Goal: Information Seeking & Learning: Learn about a topic

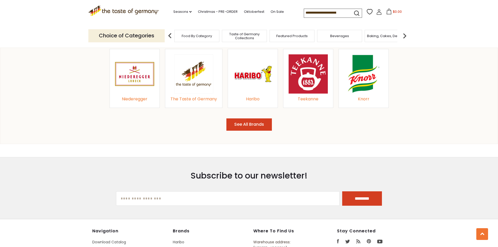
scroll to position [601, 0]
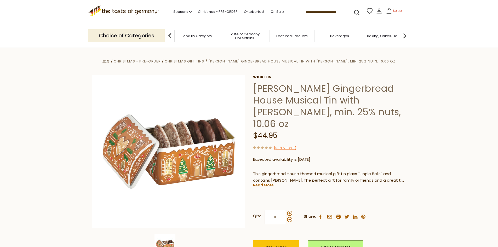
click at [167, 37] on img at bounding box center [170, 36] width 10 height 10
click at [168, 36] on img at bounding box center [170, 36] width 10 height 10
click at [338, 15] on input at bounding box center [326, 11] width 44 height 7
drag, startPoint x: 293, startPoint y: 88, endPoint x: 352, endPoint y: 88, distance: 58.8
click at [352, 88] on h1 "[PERSON_NAME] Gingerbread House Musical Tin with [PERSON_NAME], min. 25% nuts, …" at bounding box center [329, 106] width 153 height 47
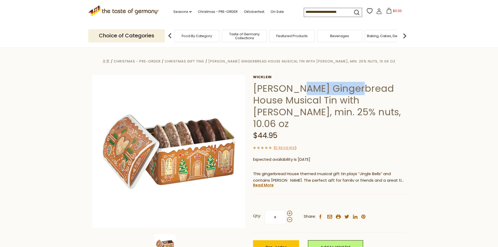
copy h1 "Gingerbread"
click at [324, 14] on input at bounding box center [326, 11] width 44 height 7
paste input "**********"
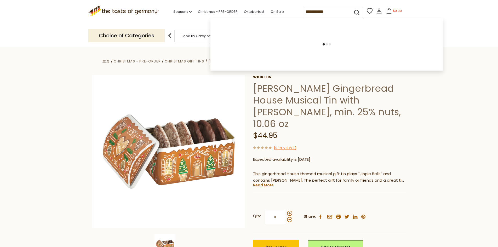
type input "**********"
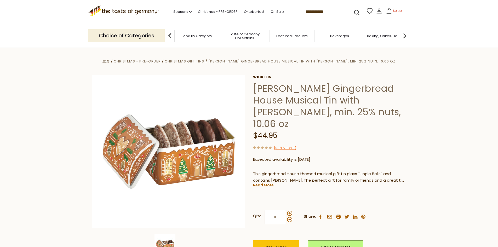
click at [353, 13] on icon "submit" at bounding box center [356, 12] width 7 height 7
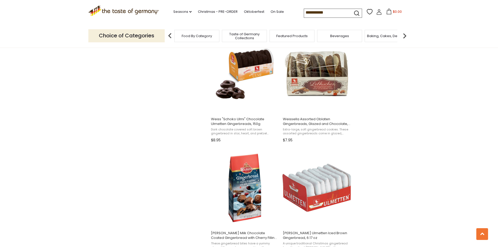
scroll to position [444, 0]
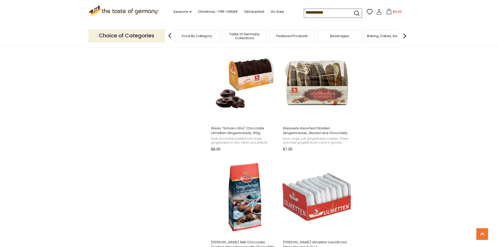
click at [413, 122] on section "Products 193 Categories 1 Pages 2 Showing 193 results for " Gingerbread " Relev…" at bounding box center [249, 153] width 498 height 1009
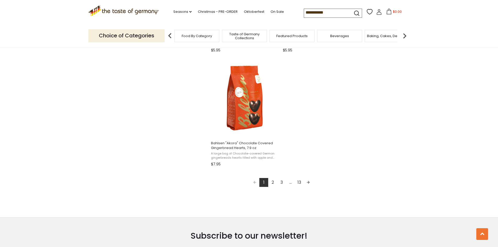
scroll to position [889, 0]
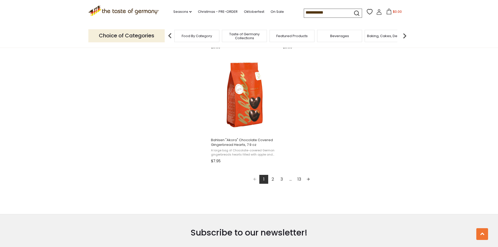
click at [274, 178] on link "2" at bounding box center [272, 179] width 9 height 9
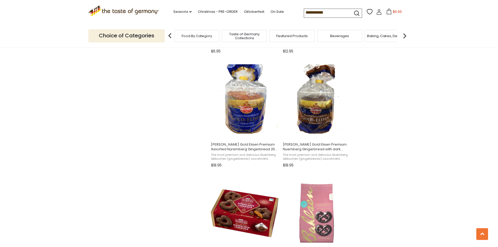
scroll to position [627, 0]
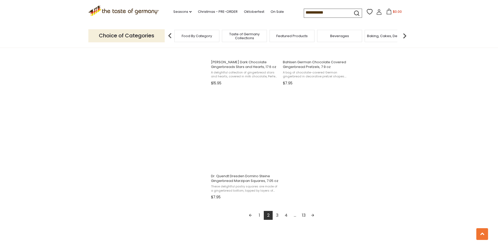
scroll to position [863, 0]
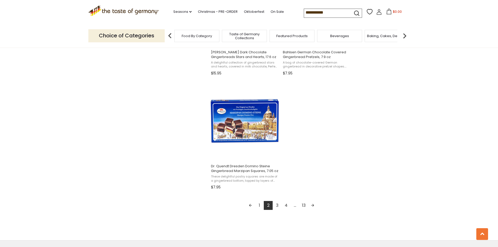
click at [279, 205] on link "3" at bounding box center [277, 205] width 9 height 9
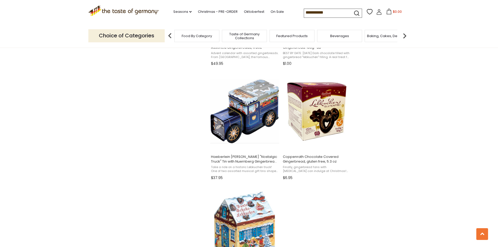
scroll to position [836, 0]
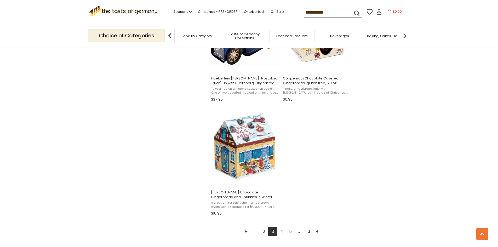
click at [282, 230] on link "4" at bounding box center [281, 231] width 9 height 9
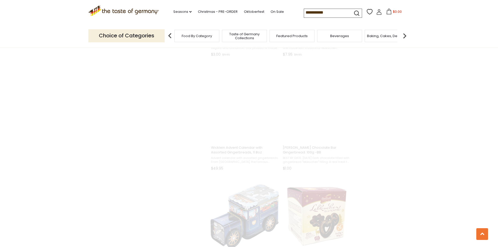
scroll to position [24, 0]
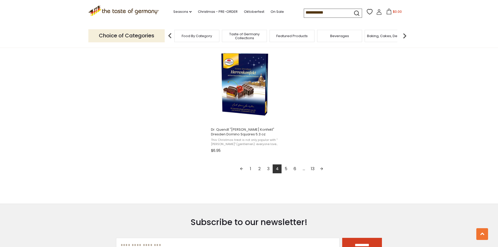
scroll to position [915, 0]
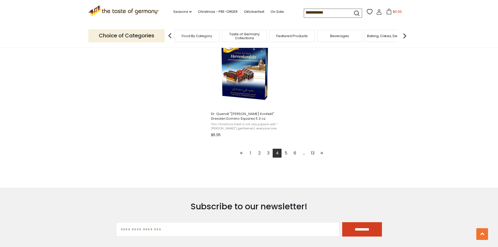
click at [286, 155] on link "5" at bounding box center [286, 153] width 9 height 9
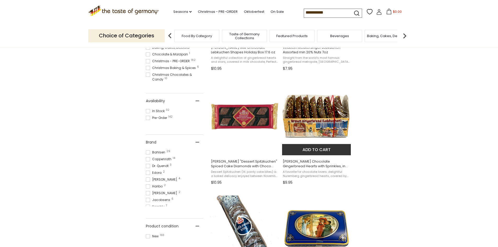
scroll to position [314, 0]
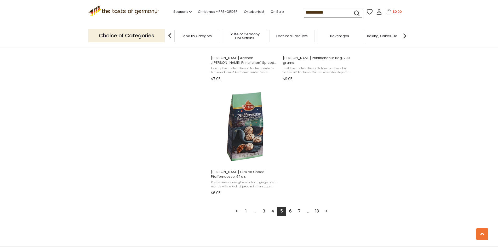
scroll to position [863, 0]
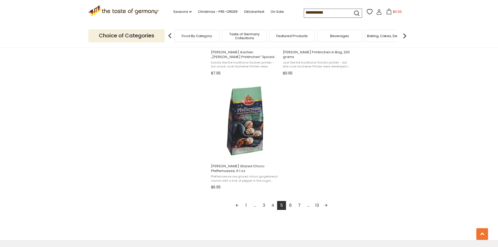
click at [290, 206] on link "6" at bounding box center [290, 205] width 9 height 9
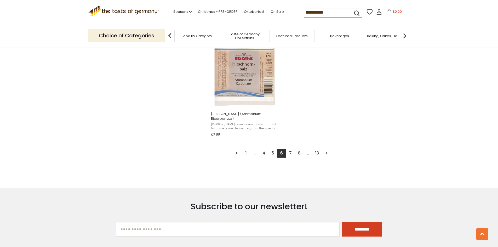
click at [290, 150] on link "7" at bounding box center [290, 153] width 9 height 9
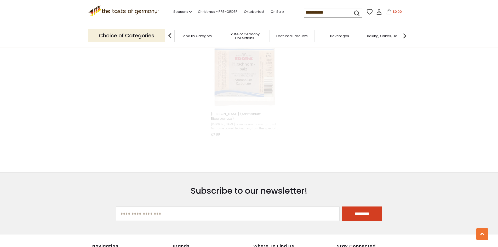
scroll to position [337, 0]
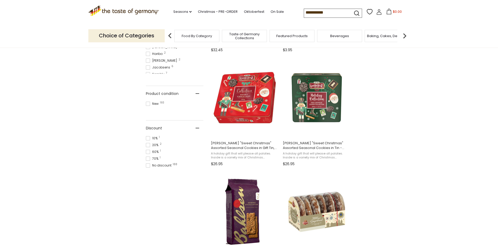
scroll to position [235, 0]
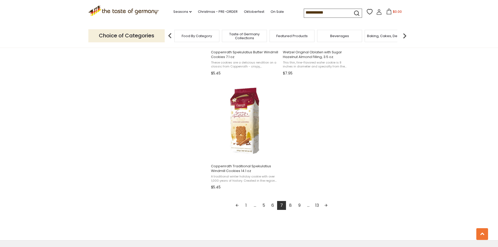
click at [291, 208] on link "8" at bounding box center [290, 205] width 9 height 9
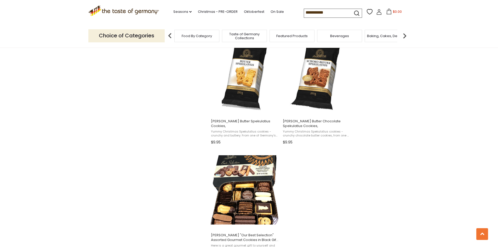
scroll to position [863, 0]
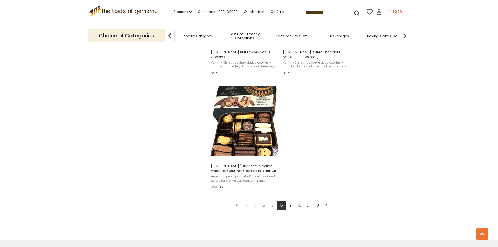
click at [291, 208] on link "9" at bounding box center [290, 205] width 9 height 9
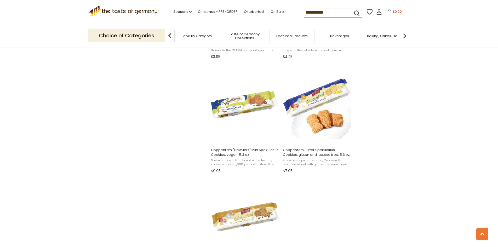
scroll to position [863, 0]
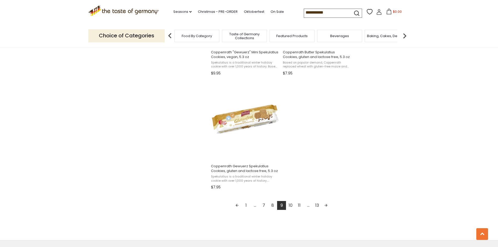
click at [291, 205] on link "10" at bounding box center [290, 205] width 9 height 9
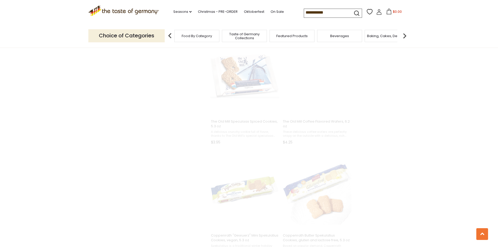
scroll to position [52, 0]
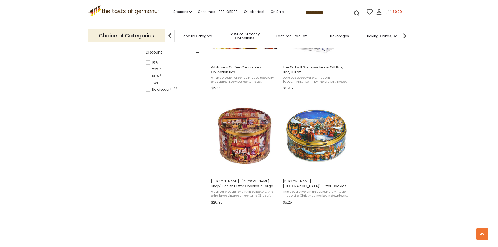
scroll to position [392, 0]
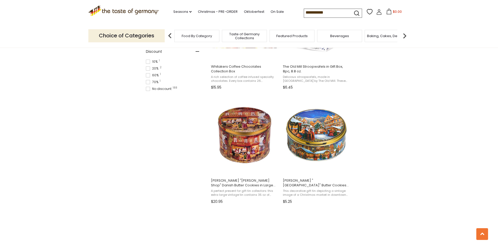
click at [449, 133] on section "Products 193 Categories 1 Pages 2 Showing 193 results for " Gingerbread " Relev…" at bounding box center [249, 203] width 498 height 1005
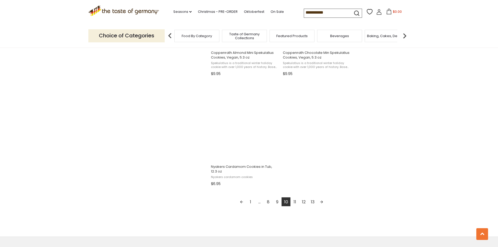
scroll to position [915, 0]
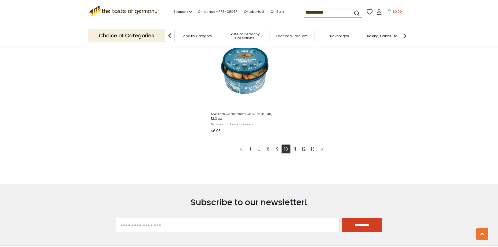
click at [293, 147] on link "11" at bounding box center [294, 149] width 9 height 9
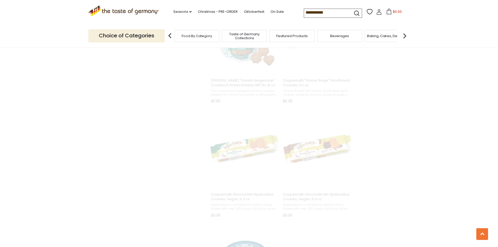
scroll to position [47, 0]
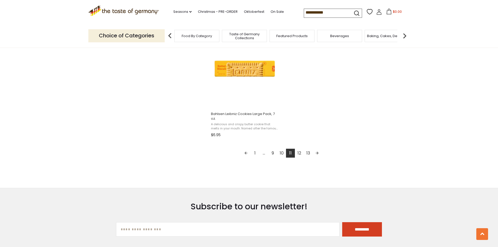
click at [298, 155] on link "12" at bounding box center [299, 153] width 9 height 9
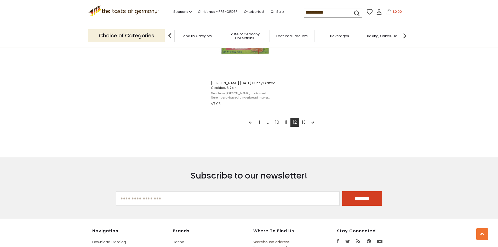
click at [304, 125] on link "13" at bounding box center [303, 122] width 9 height 9
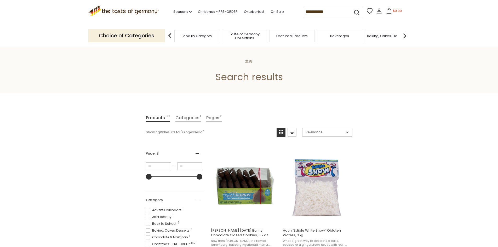
click at [190, 120] on link "Categories 1" at bounding box center [188, 118] width 26 height 8
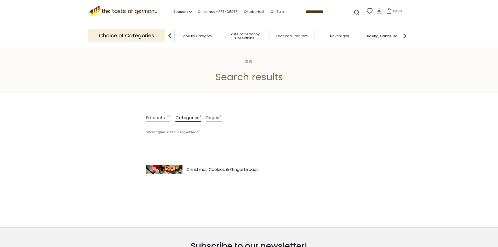
click at [334, 12] on input "**********" at bounding box center [326, 11] width 44 height 7
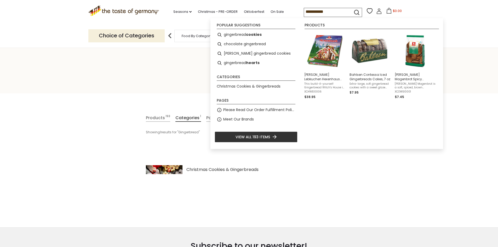
drag, startPoint x: 334, startPoint y: 12, endPoint x: 281, endPoint y: 10, distance: 52.8
click at [281, 10] on div ".st0{fill:#EDD300;} .st1{fill:#D33E21;} .st0{fill:#EDD300;} .st1{fill:#D33E21;}…" at bounding box center [249, 12] width 322 height 24
paste input "**********"
type input "**********"
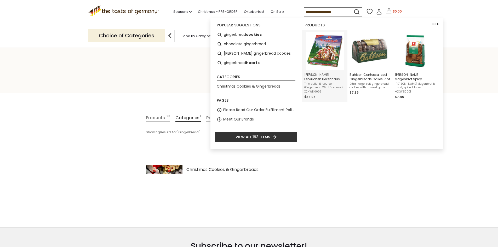
scroll to position [0, 0]
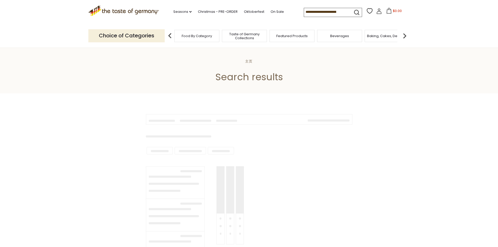
type input "**********"
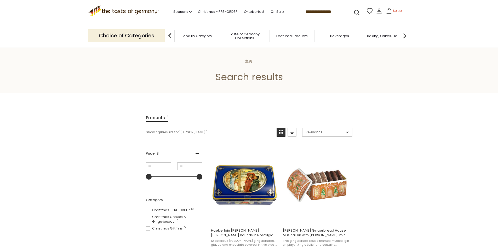
click at [223, 10] on link "Christmas - PRE-ORDER" at bounding box center [218, 12] width 40 height 6
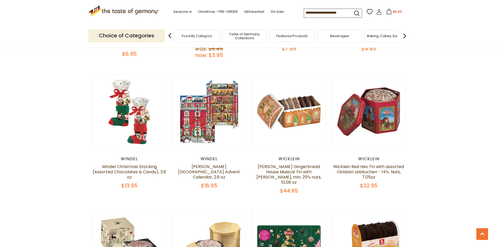
scroll to position [1458, 0]
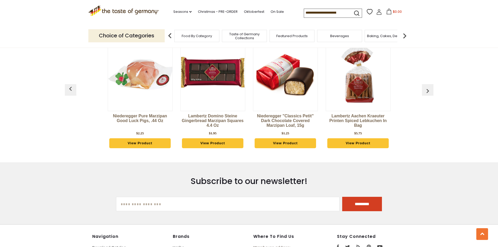
click at [432, 84] on button "button" at bounding box center [428, 90] width 12 height 12
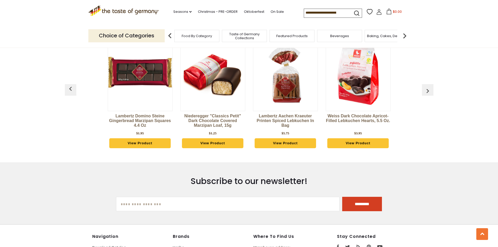
click at [432, 84] on button "button" at bounding box center [428, 90] width 12 height 12
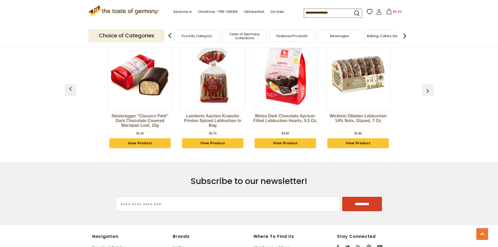
click at [432, 84] on button "button" at bounding box center [428, 90] width 12 height 12
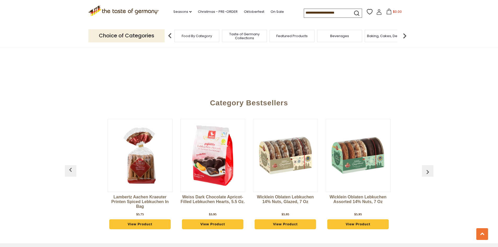
scroll to position [1354, 0]
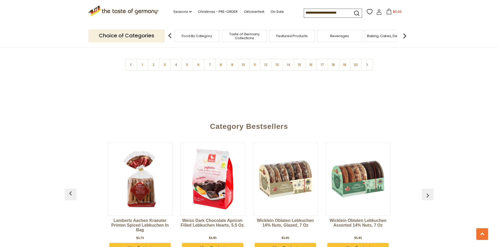
click at [425, 191] on img "button" at bounding box center [427, 195] width 8 height 8
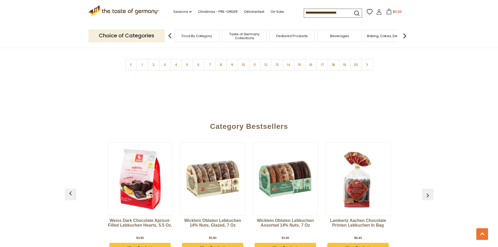
click at [425, 191] on img "button" at bounding box center [427, 195] width 8 height 8
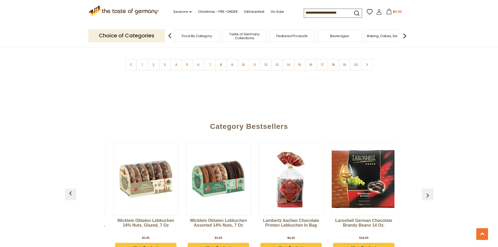
click at [425, 191] on img "button" at bounding box center [427, 195] width 8 height 8
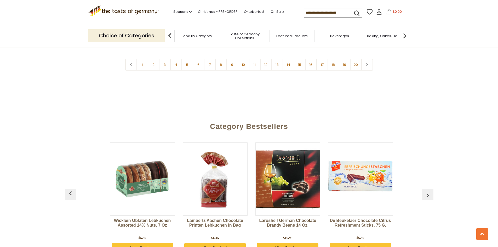
click at [425, 191] on img "button" at bounding box center [427, 195] width 8 height 8
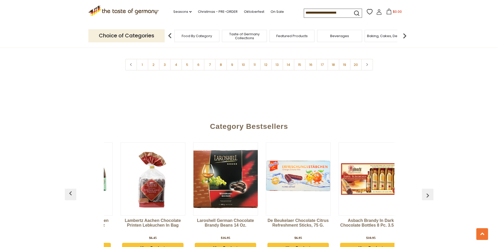
click at [425, 191] on img "button" at bounding box center [427, 195] width 8 height 8
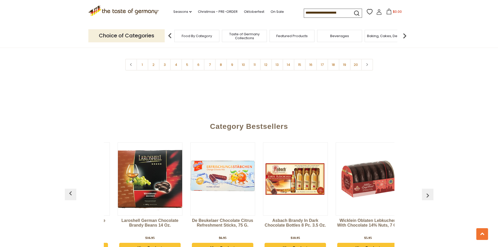
click at [425, 191] on img "button" at bounding box center [427, 195] width 8 height 8
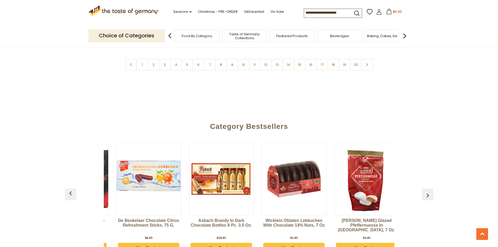
click at [425, 191] on img "button" at bounding box center [427, 195] width 8 height 8
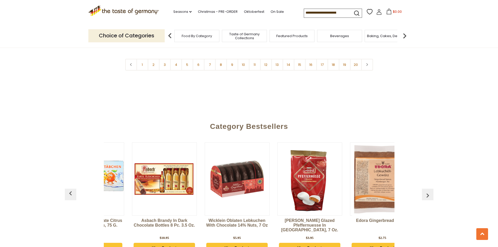
click at [425, 191] on img "button" at bounding box center [427, 195] width 8 height 8
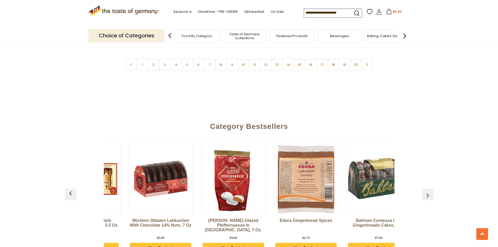
click at [425, 191] on img "button" at bounding box center [427, 195] width 8 height 8
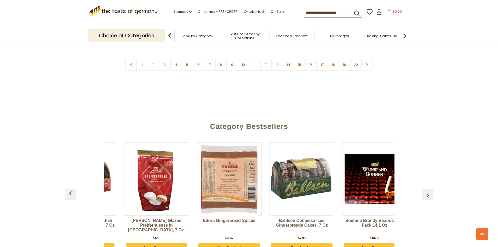
click at [425, 191] on img "button" at bounding box center [427, 195] width 8 height 8
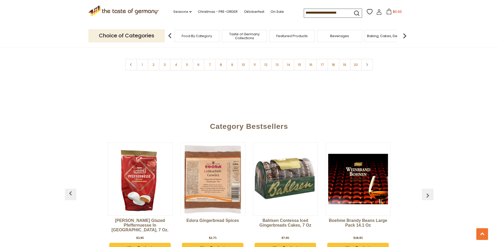
click at [425, 191] on img "button" at bounding box center [427, 195] width 8 height 8
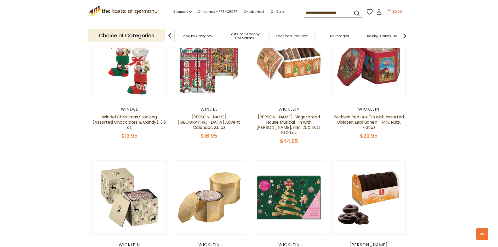
scroll to position [256, 0]
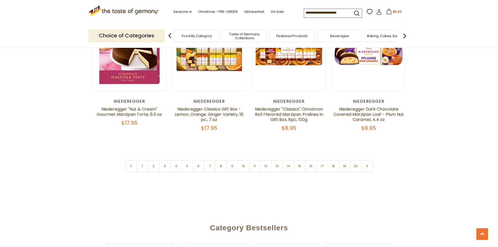
scroll to position [1301, 0]
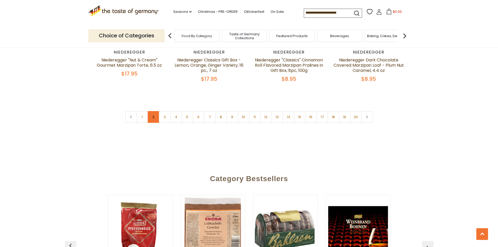
click at [151, 111] on link "2" at bounding box center [154, 117] width 12 height 12
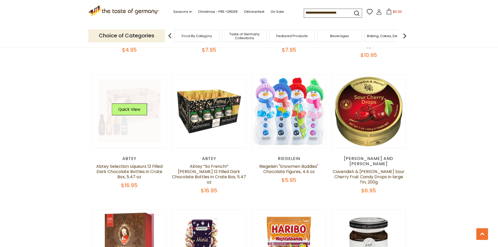
scroll to position [1199, 0]
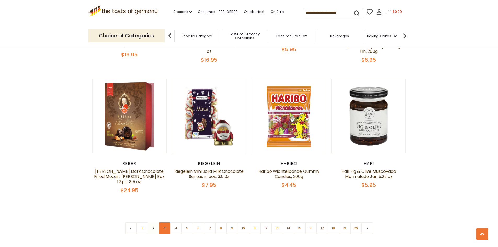
click at [165, 222] on link "3" at bounding box center [165, 228] width 12 height 12
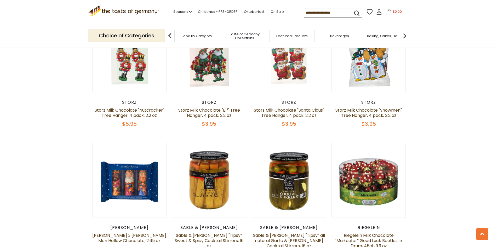
scroll to position [1278, 0]
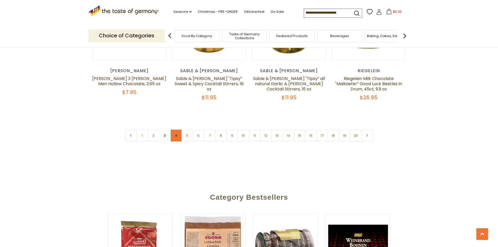
click at [175, 131] on link "4" at bounding box center [176, 136] width 12 height 12
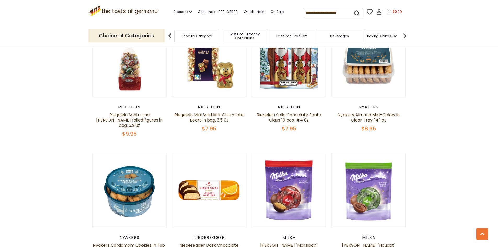
scroll to position [206, 0]
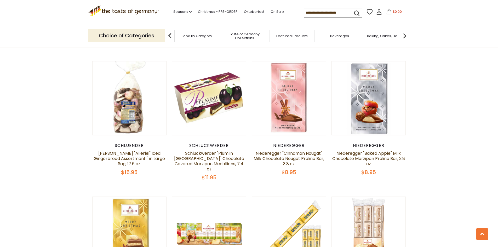
scroll to position [1069, 0]
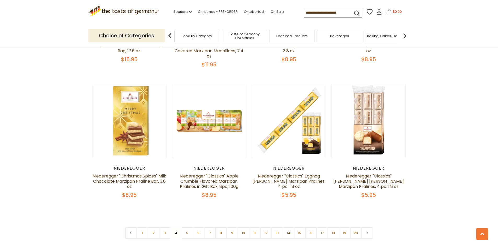
scroll to position [1199, 0]
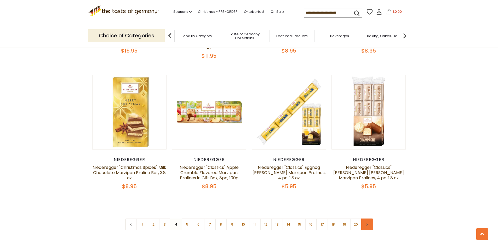
click at [366, 219] on link at bounding box center [367, 225] width 12 height 12
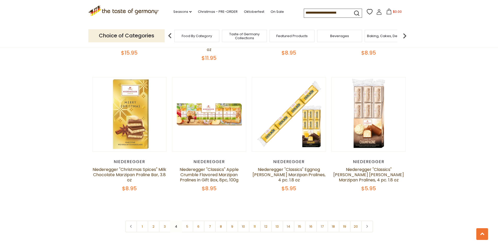
scroll to position [1202, 0]
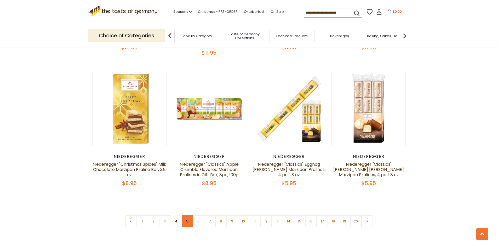
click at [188, 215] on link "5" at bounding box center [187, 221] width 12 height 12
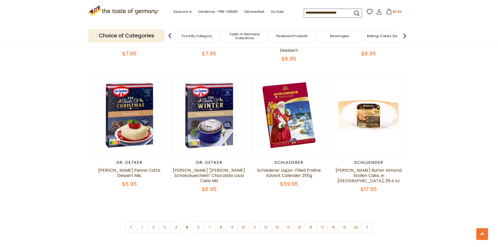
scroll to position [1199, 0]
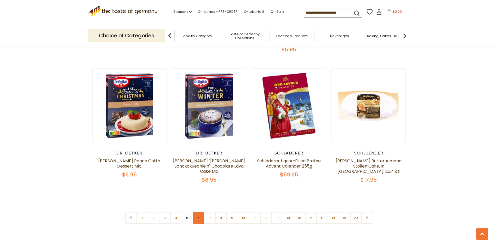
click at [197, 213] on link "6" at bounding box center [199, 218] width 12 height 12
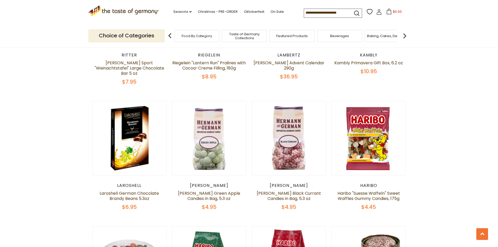
scroll to position [206, 0]
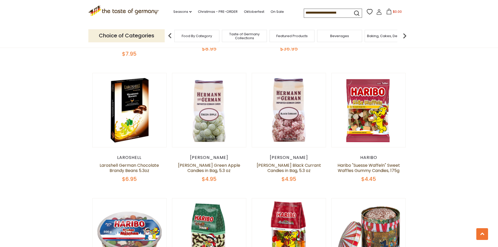
scroll to position [415, 0]
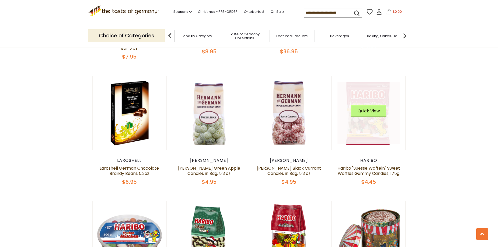
click at [376, 116] on link at bounding box center [368, 113] width 62 height 62
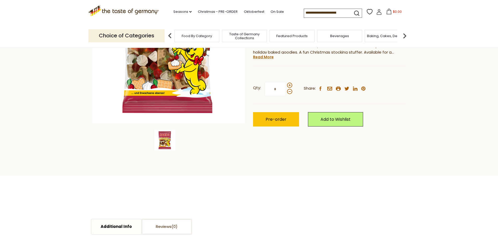
scroll to position [26, 0]
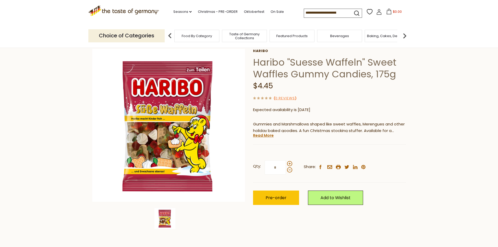
click at [20, 115] on section "主页 Christmas - PRE-ORDER Haribo "Suesse Waffeln" Sweet Waffles Gummy Candies, 1…" at bounding box center [249, 137] width 498 height 233
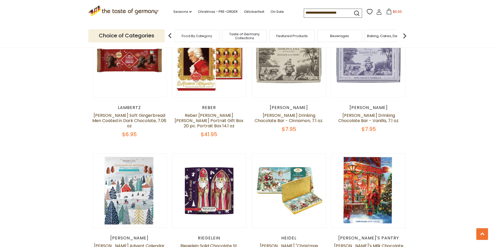
scroll to position [1245, 0]
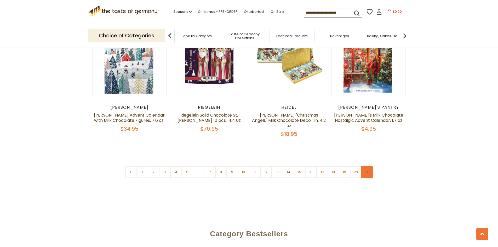
click at [365, 166] on link at bounding box center [367, 172] width 12 height 12
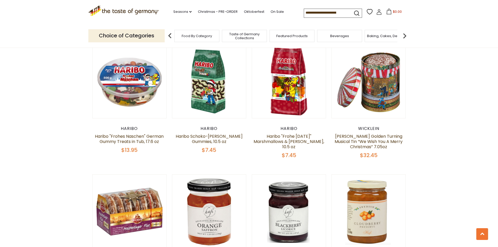
scroll to position [546, 0]
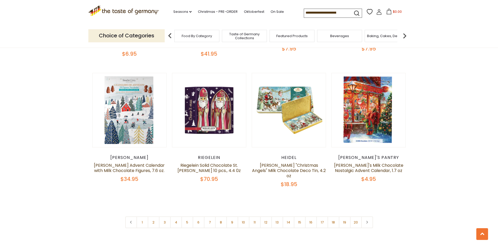
scroll to position [1199, 0]
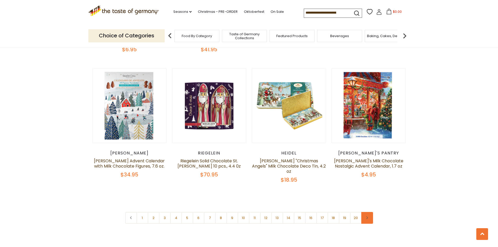
click at [366, 216] on use at bounding box center [367, 217] width 2 height 3
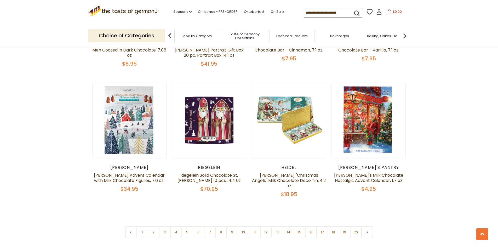
scroll to position [1202, 0]
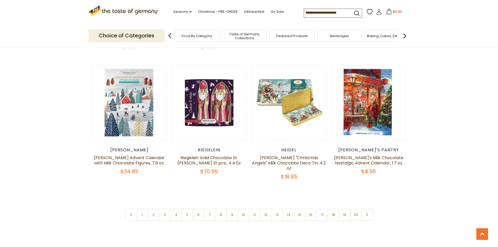
click at [244, 209] on link "10" at bounding box center [244, 215] width 12 height 12
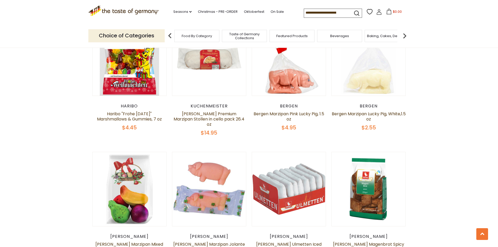
scroll to position [755, 0]
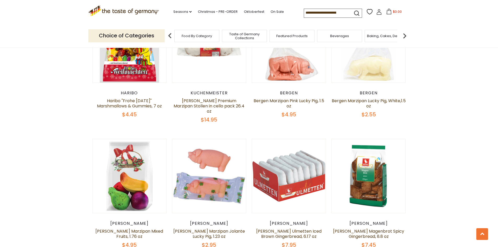
click at [11, 150] on section "**********" at bounding box center [249, 75] width 498 height 1317
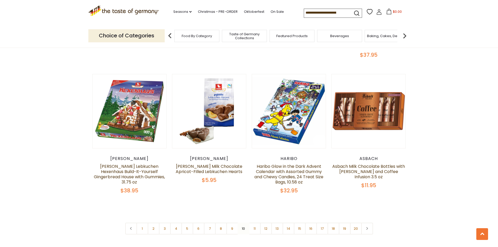
scroll to position [1225, 0]
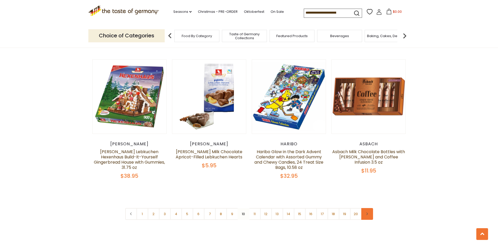
click at [371, 208] on link at bounding box center [367, 214] width 12 height 12
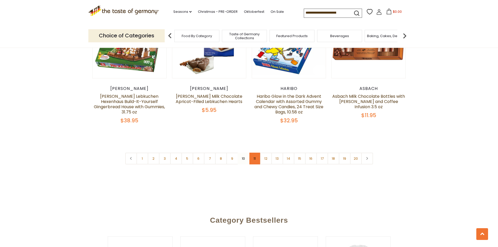
click at [254, 153] on link "11" at bounding box center [255, 159] width 12 height 12
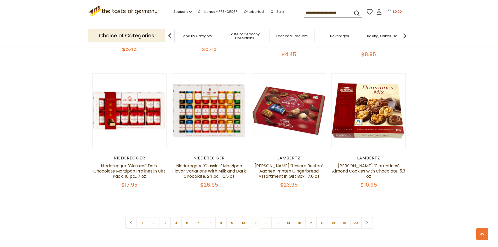
scroll to position [1304, 0]
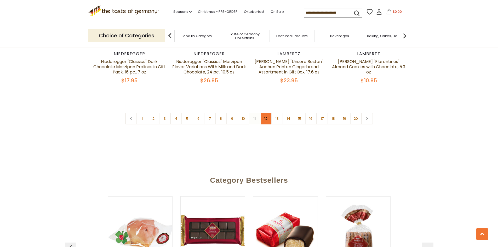
click at [266, 114] on link "12" at bounding box center [266, 119] width 12 height 12
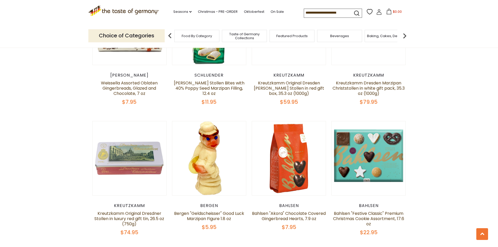
scroll to position [1199, 0]
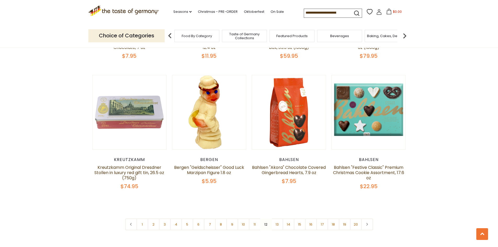
drag, startPoint x: 24, startPoint y: 173, endPoint x: 19, endPoint y: 164, distance: 10.2
click at [275, 219] on link "13" at bounding box center [277, 225] width 12 height 12
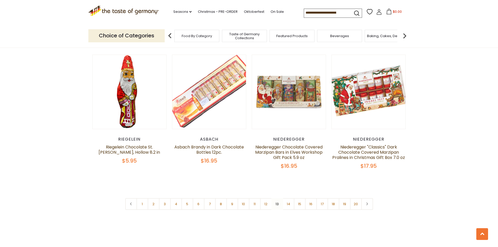
scroll to position [1225, 0]
click at [285, 201] on link "14" at bounding box center [289, 204] width 12 height 12
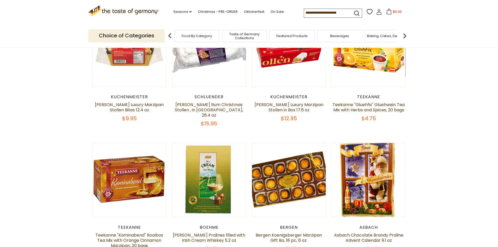
scroll to position [206, 0]
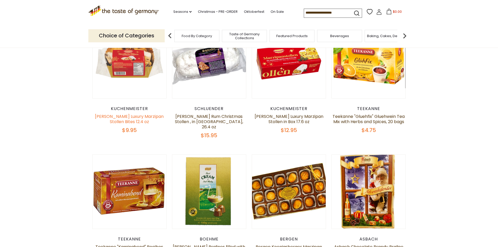
click at [106, 119] on link "[PERSON_NAME] Luxury Marzipan Stollen Bites 12.4 oz" at bounding box center [129, 118] width 69 height 11
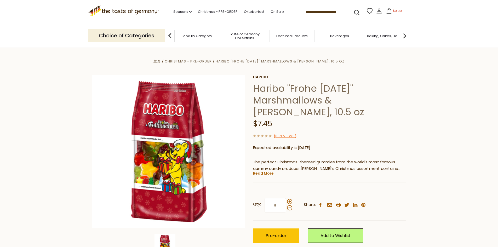
drag, startPoint x: 1, startPoint y: 159, endPoint x: 7, endPoint y: 146, distance: 14.1
click at [1, 158] on section "主页 Christmas - PRE-ORDER Haribo "Frohe Weihnachten" Marshmallows & Gummies, 10.…" at bounding box center [249, 164] width 498 height 233
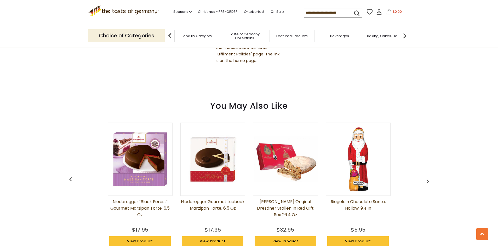
scroll to position [340, 0]
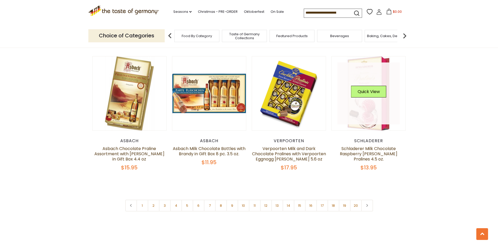
scroll to position [1219, 0]
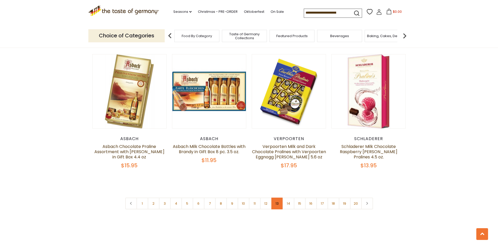
click at [274, 201] on link "13" at bounding box center [277, 204] width 12 height 12
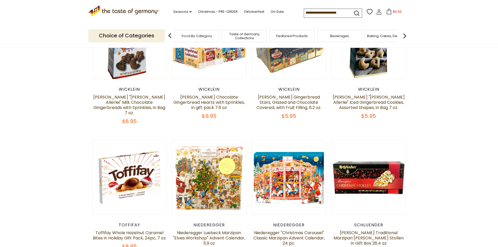
scroll to position [206, 0]
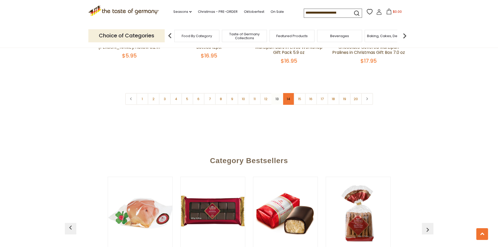
click at [287, 97] on link "14" at bounding box center [289, 99] width 12 height 12
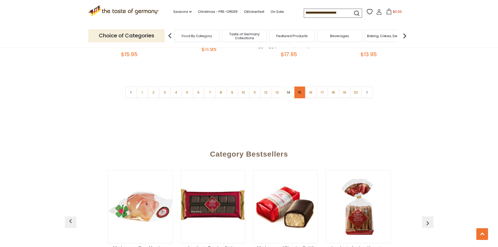
click at [299, 87] on link "15" at bounding box center [300, 93] width 12 height 12
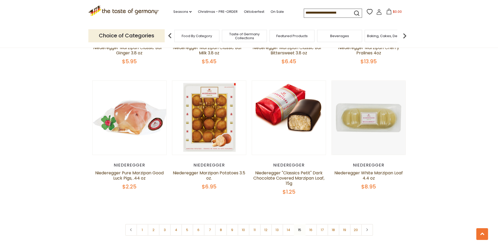
scroll to position [1199, 0]
click at [312, 224] on link "16" at bounding box center [311, 230] width 12 height 12
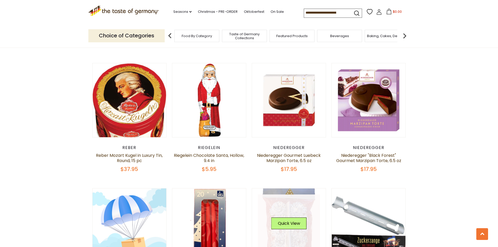
scroll to position [807, 0]
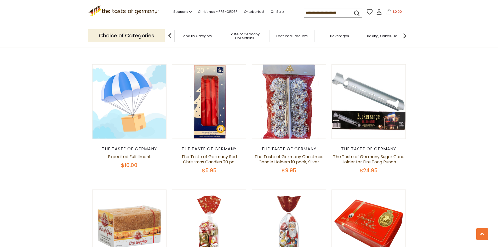
click at [470, 187] on section "**********" at bounding box center [249, 4] width 498 height 1279
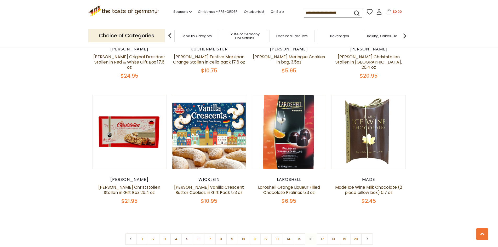
scroll to position [1173, 0]
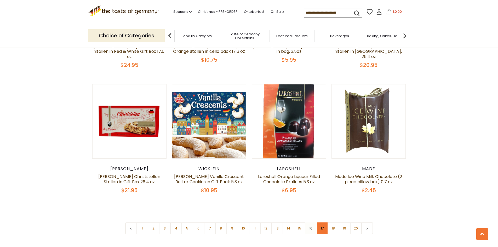
click at [320, 222] on link "17" at bounding box center [322, 228] width 12 height 12
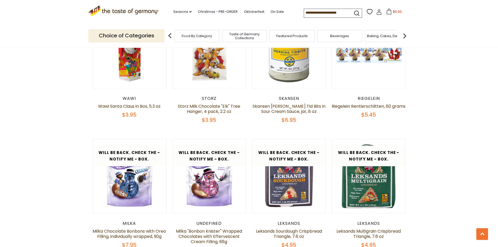
scroll to position [990, 0]
